Goal: Obtain resource: Download file/media

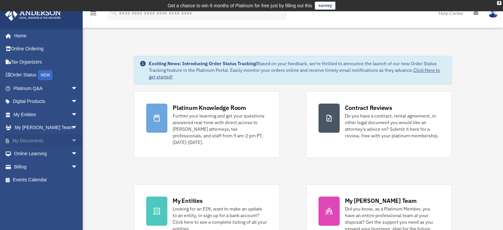
click at [28, 141] on link "My Documents arrow_drop_down" at bounding box center [46, 140] width 83 height 13
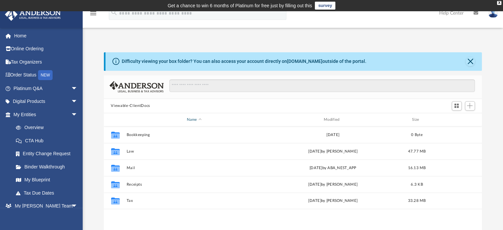
scroll to position [5, 5]
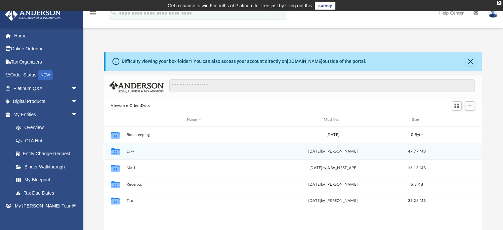
click at [129, 149] on button "Law" at bounding box center [193, 151] width 135 height 4
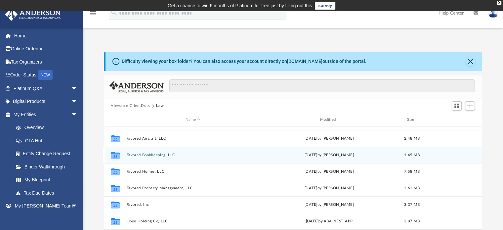
scroll to position [48, 0]
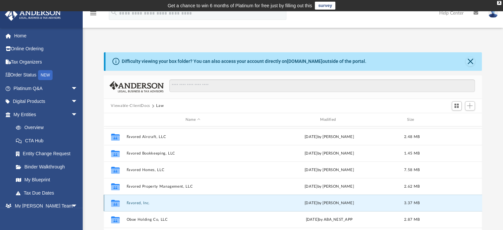
click at [140, 202] on button "Favored, Inc." at bounding box center [192, 203] width 133 height 4
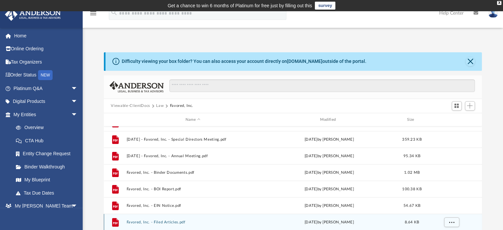
scroll to position [0, 0]
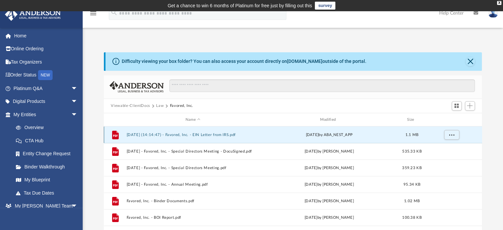
click at [187, 135] on button "[DATE] (14:14:47) - Favored, Inc. - EIN Letter from IRS.pdf" at bounding box center [192, 135] width 133 height 4
